Goal: Find specific page/section: Find specific page/section

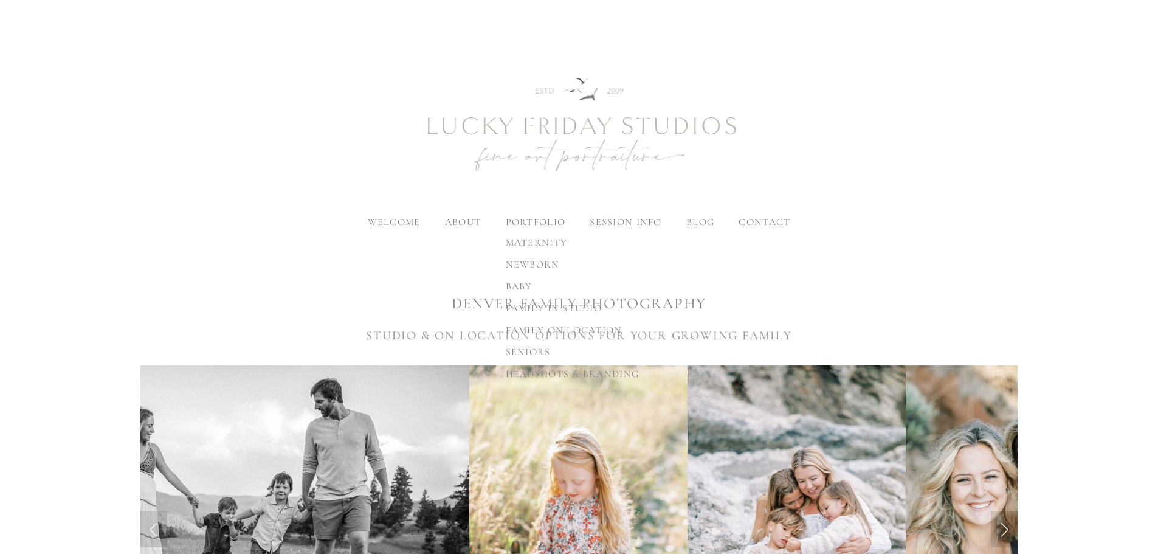
click at [529, 327] on span "family on location" at bounding box center [564, 330] width 117 height 12
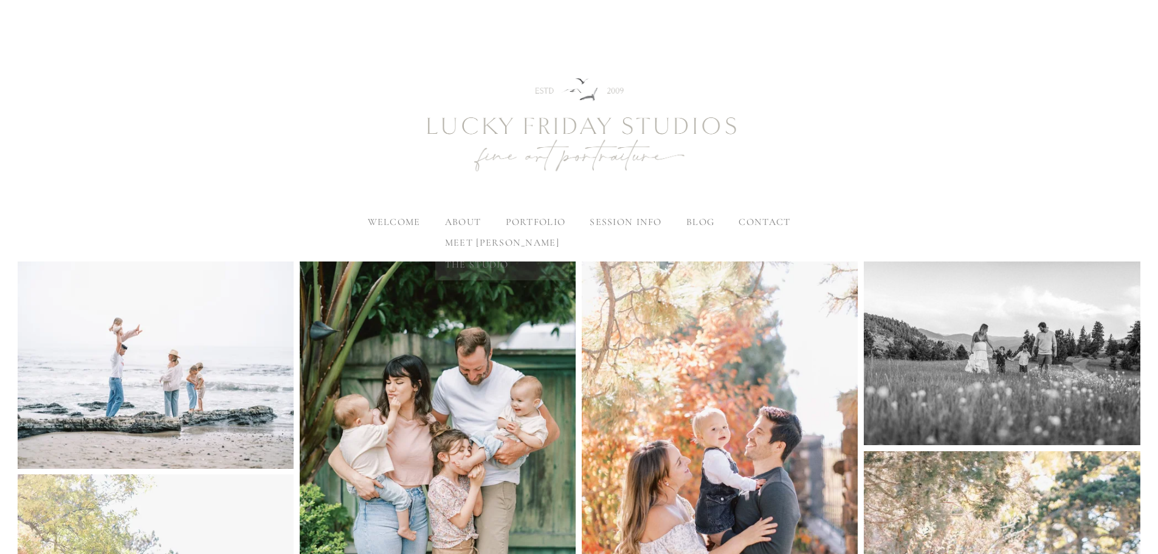
click at [457, 246] on span "meet [PERSON_NAME]" at bounding box center [502, 242] width 114 height 12
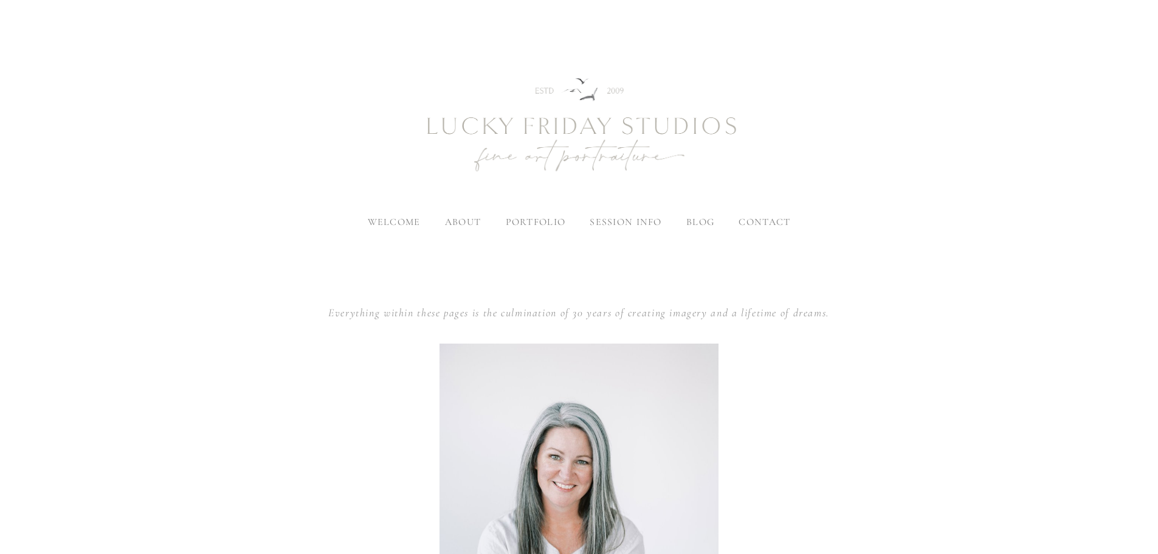
click at [761, 224] on span "contact" at bounding box center [765, 222] width 52 height 12
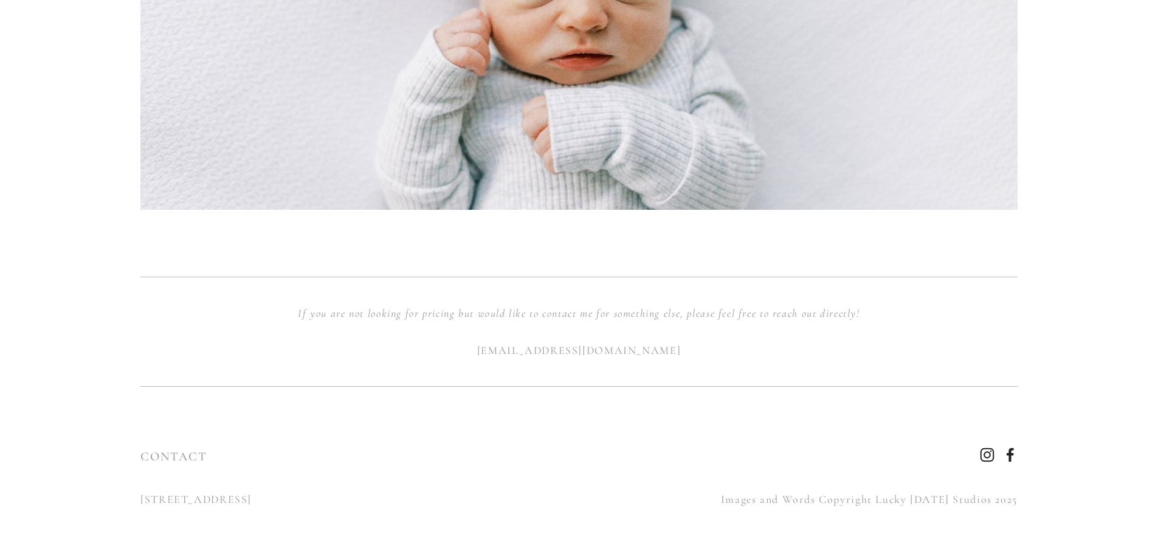
scroll to position [669, 0]
